Goal: Information Seeking & Learning: Learn about a topic

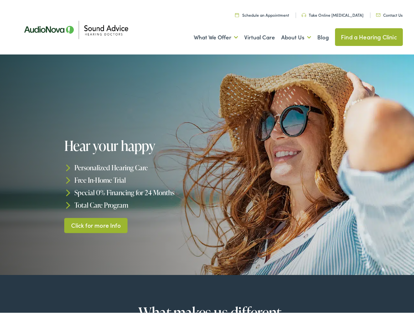
click at [207, 157] on div "Hear your happy Personalized Hearing Care Free In-Home Trial Special 0% Financi…" at bounding box center [136, 183] width 145 height 95
click at [210, 35] on link "What We Offer" at bounding box center [216, 35] width 44 height 24
click at [289, 35] on link "About Us" at bounding box center [296, 35] width 30 height 24
click at [207, 163] on li "Personalized Hearing Care" at bounding box center [136, 165] width 145 height 12
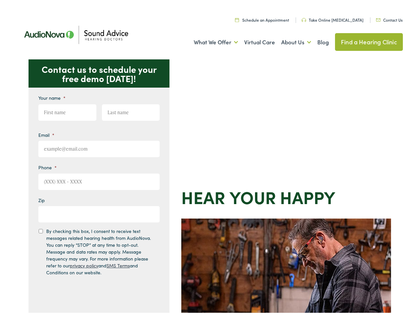
click at [207, 157] on div "Contact us to schedule your free demo [DATE]! Give us a call [PHONE_NUMBER] Ema…" at bounding box center [209, 285] width 419 height 456
click at [210, 40] on link "What We Offer" at bounding box center [216, 40] width 44 height 24
click at [289, 40] on link "About Us" at bounding box center [296, 40] width 30 height 24
